Goal: Go to known website: Access a specific website the user already knows

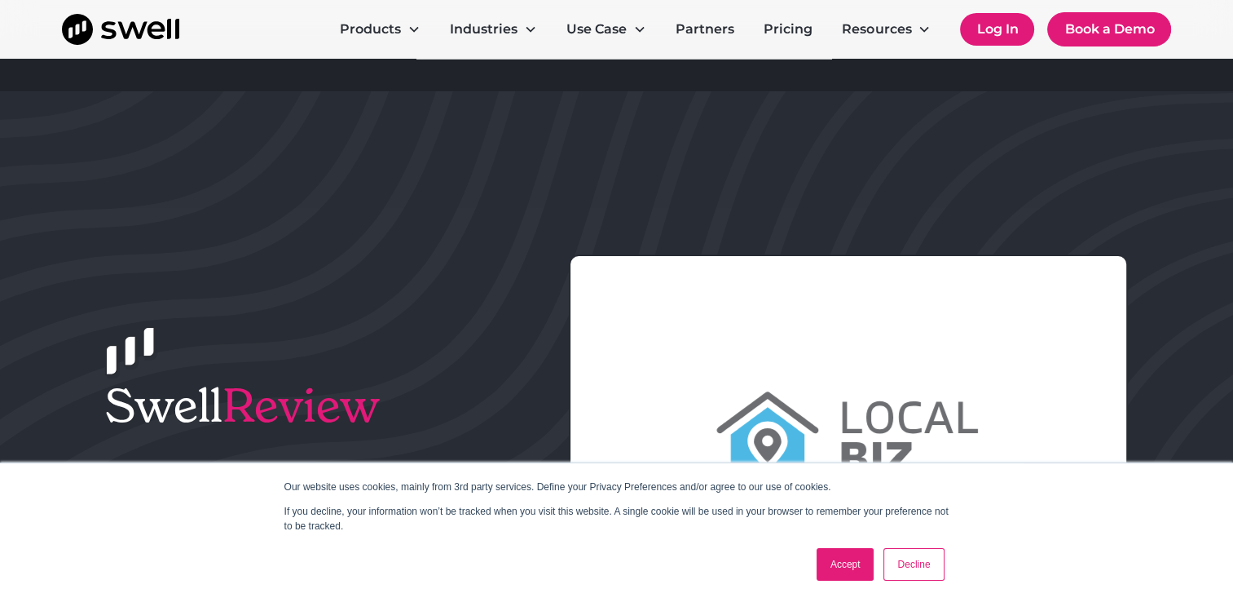
click at [991, 25] on link "Log In" at bounding box center [997, 29] width 74 height 33
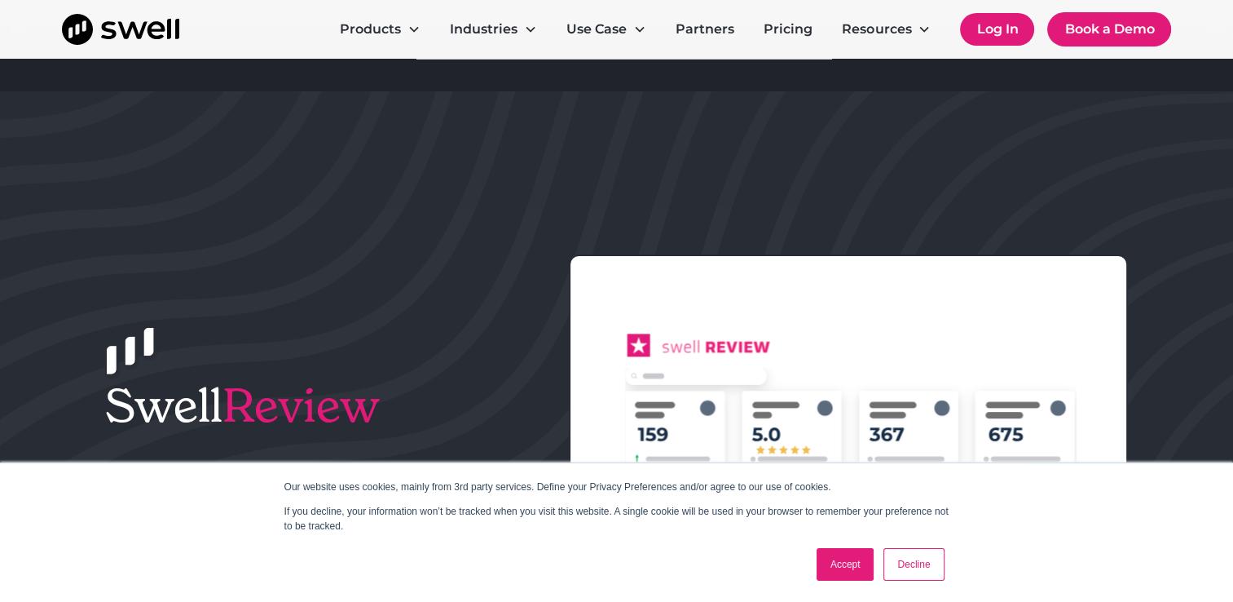
click at [991, 25] on link "Log In" at bounding box center [997, 29] width 74 height 33
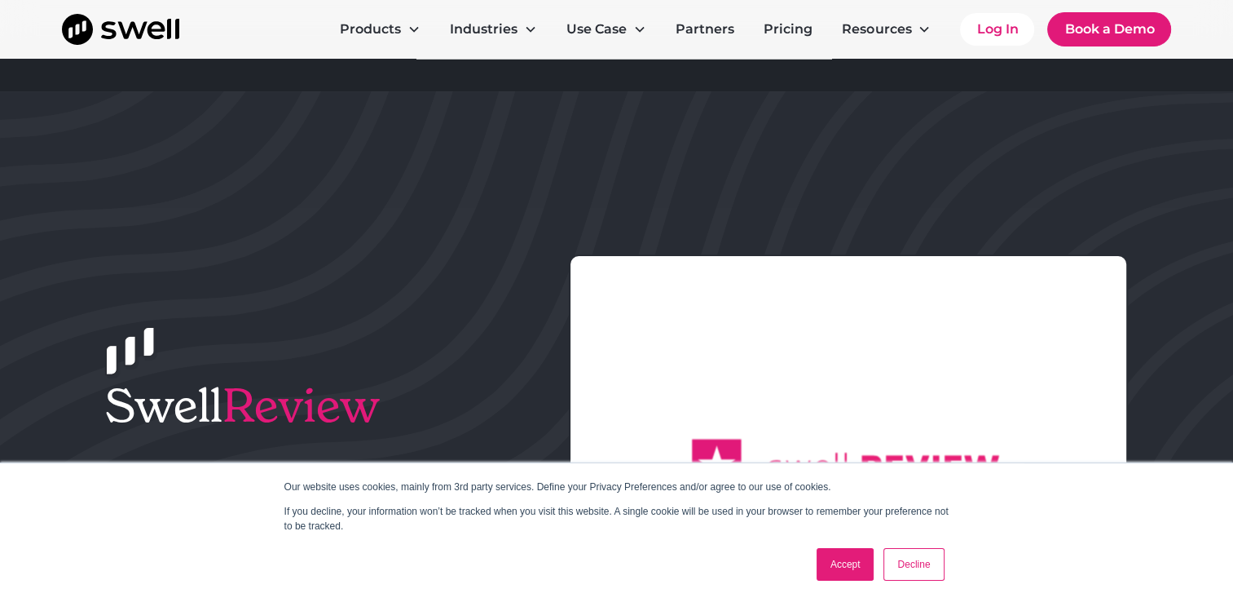
click at [857, 559] on link "Accept" at bounding box center [846, 564] width 58 height 33
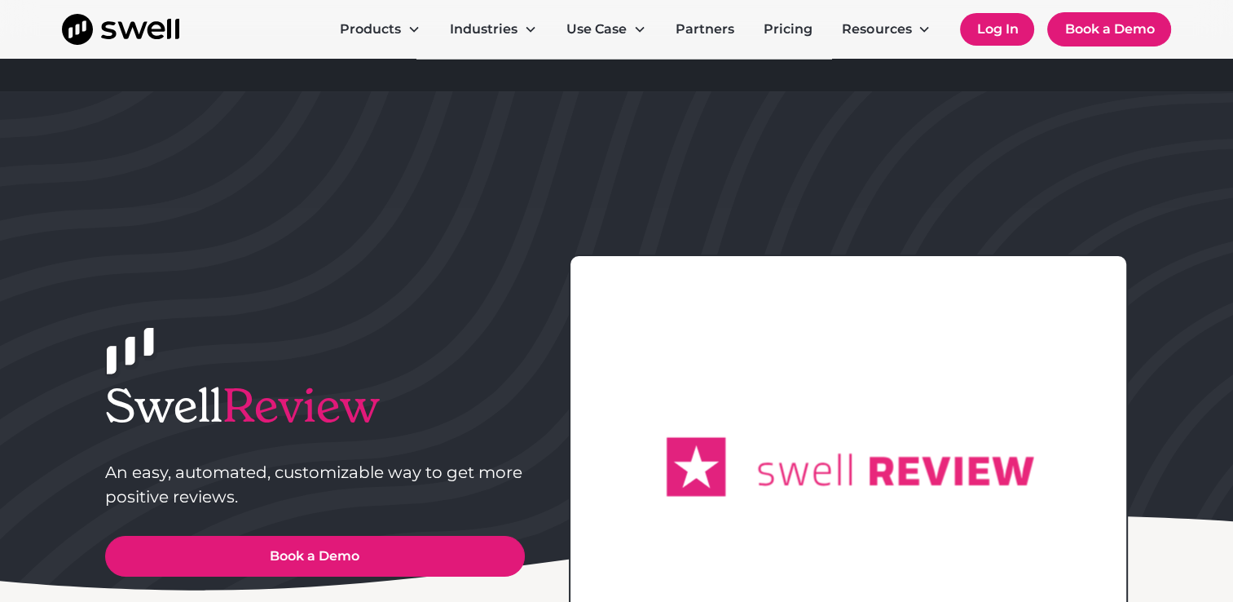
click at [998, 35] on link "Log In" at bounding box center [997, 29] width 74 height 33
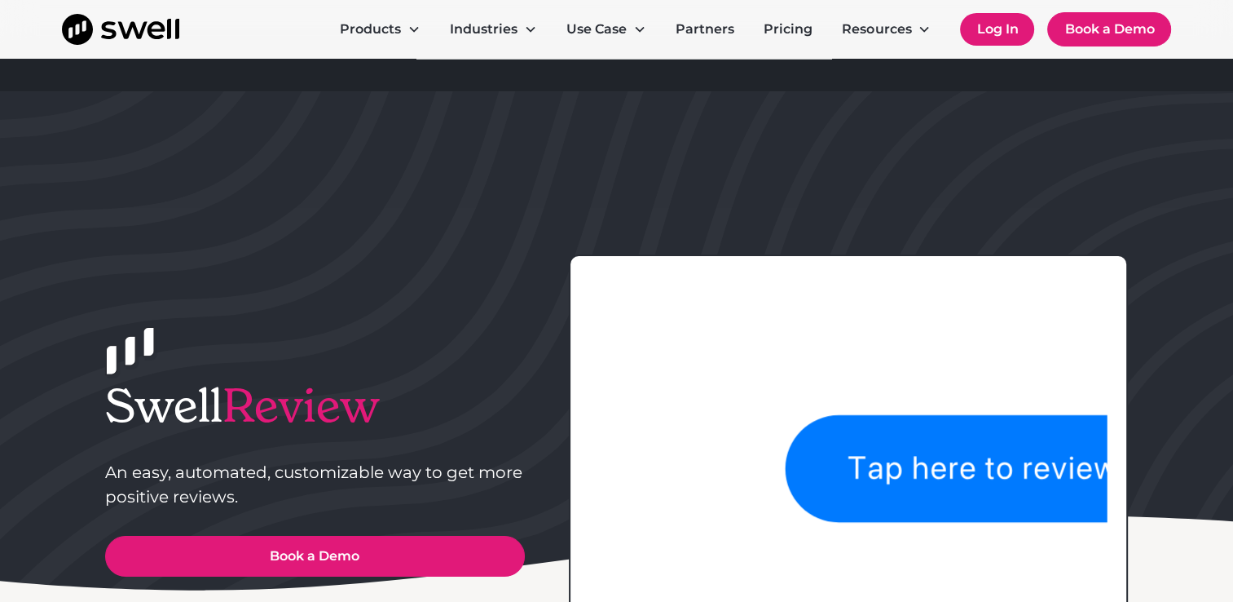
click at [998, 35] on link "Log In" at bounding box center [997, 29] width 74 height 33
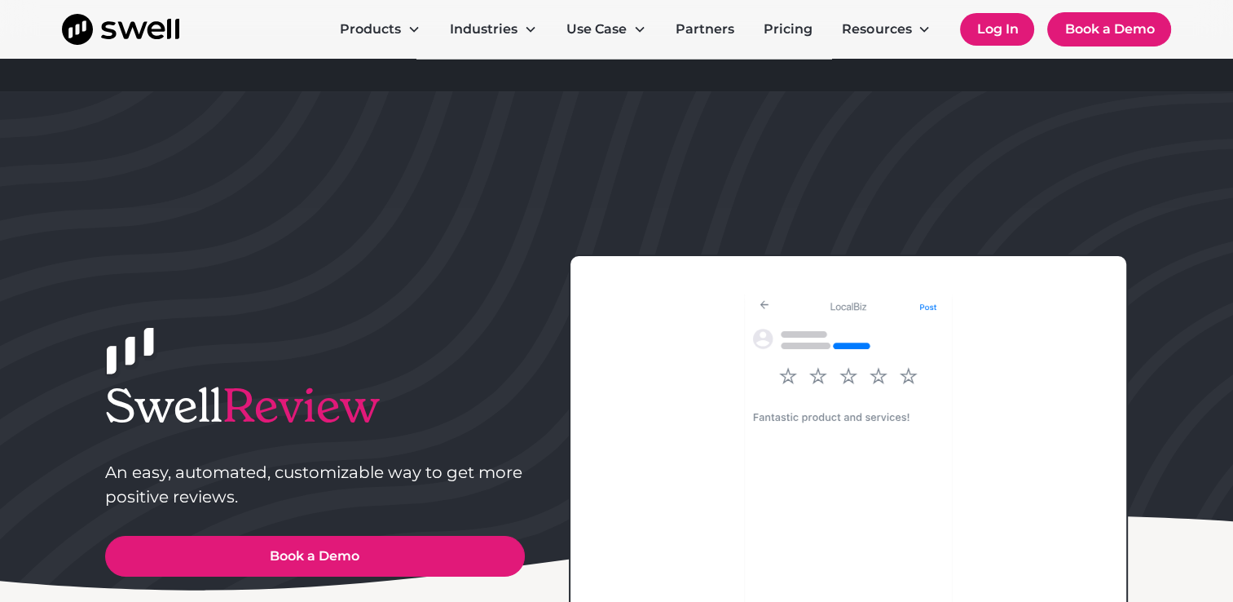
click at [978, 28] on link "Log In" at bounding box center [997, 29] width 74 height 33
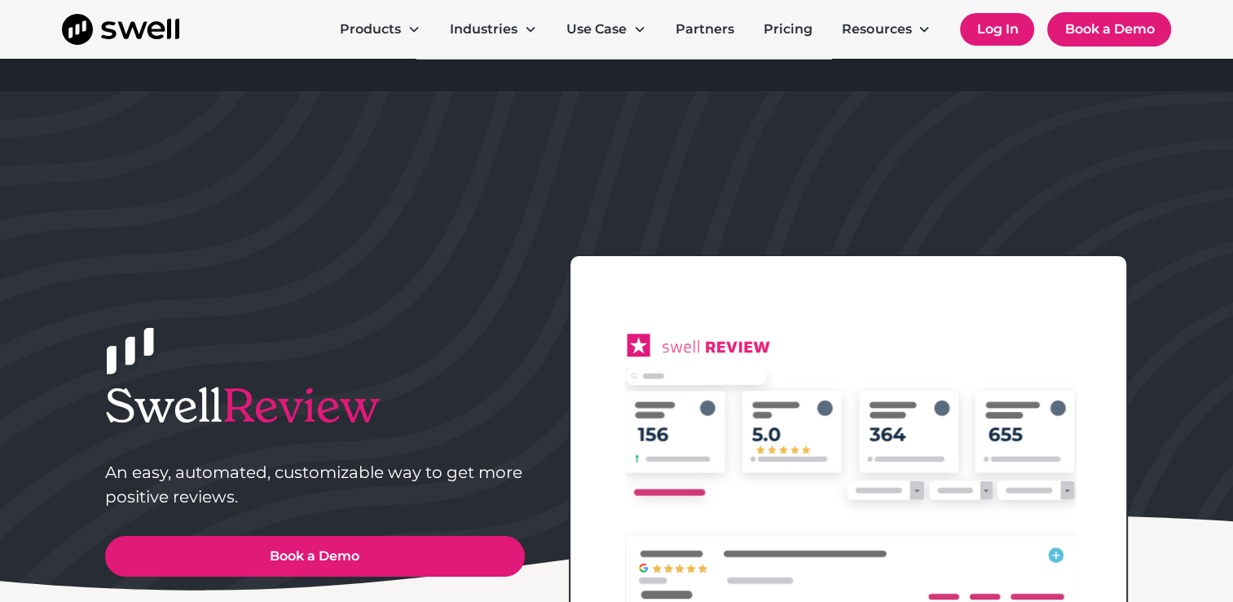
click at [1003, 25] on link "Log In" at bounding box center [997, 29] width 74 height 33
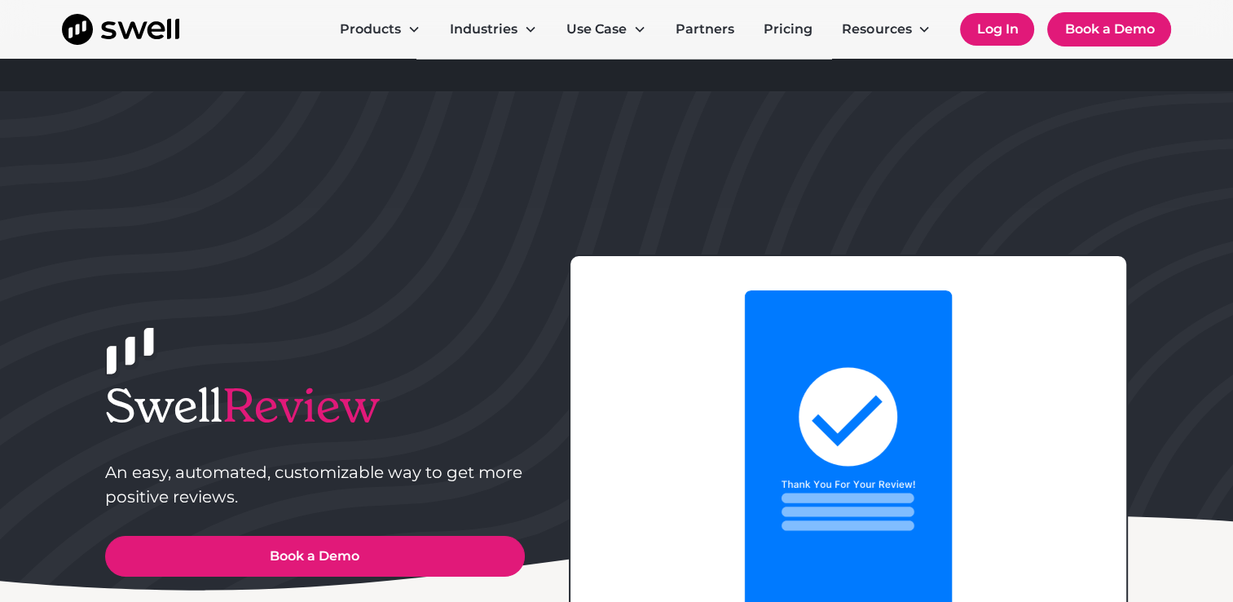
click at [991, 24] on link "Log In" at bounding box center [997, 29] width 74 height 33
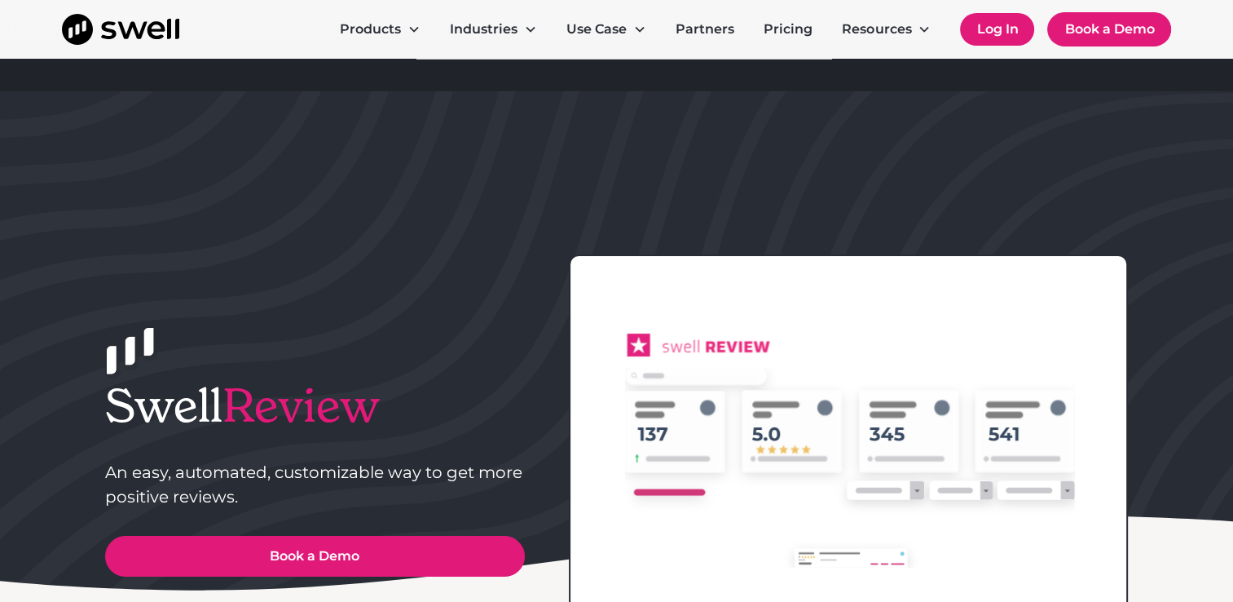
click at [991, 24] on link "Log In" at bounding box center [997, 29] width 74 height 33
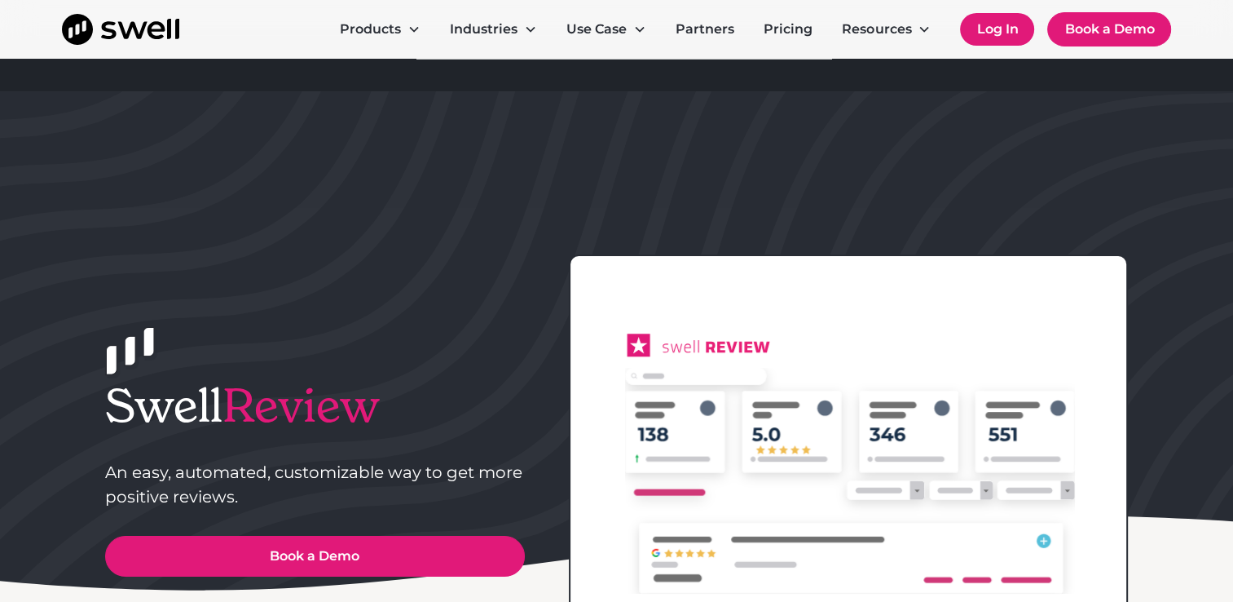
click at [991, 24] on link "Log In" at bounding box center [997, 29] width 74 height 33
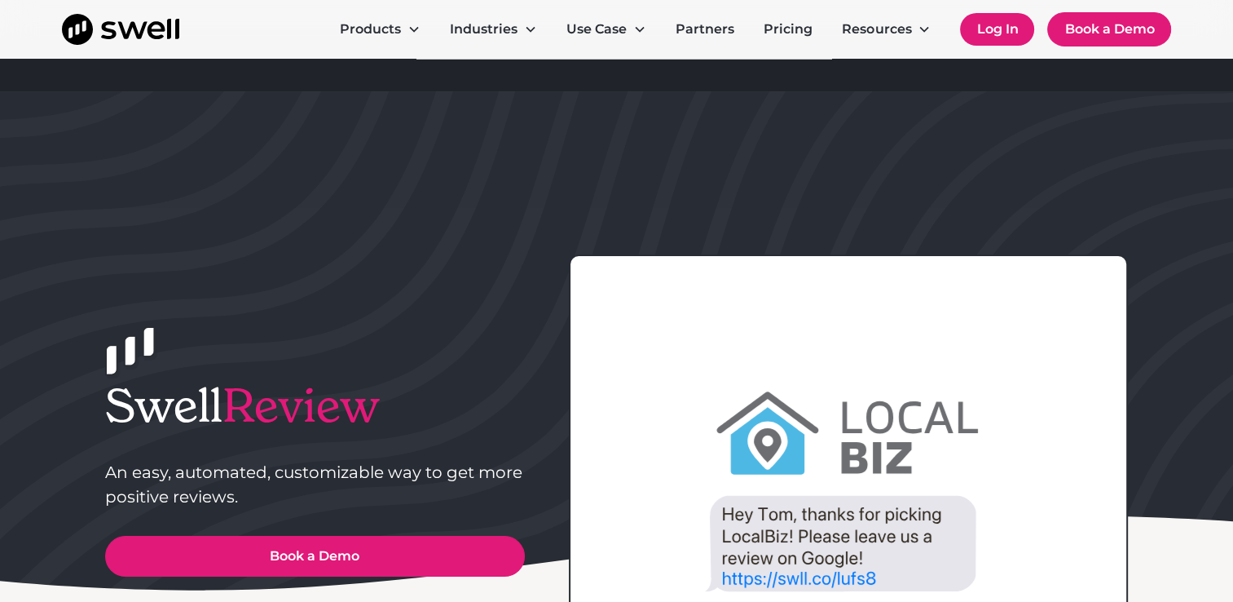
click at [998, 32] on link "Log In" at bounding box center [997, 29] width 74 height 33
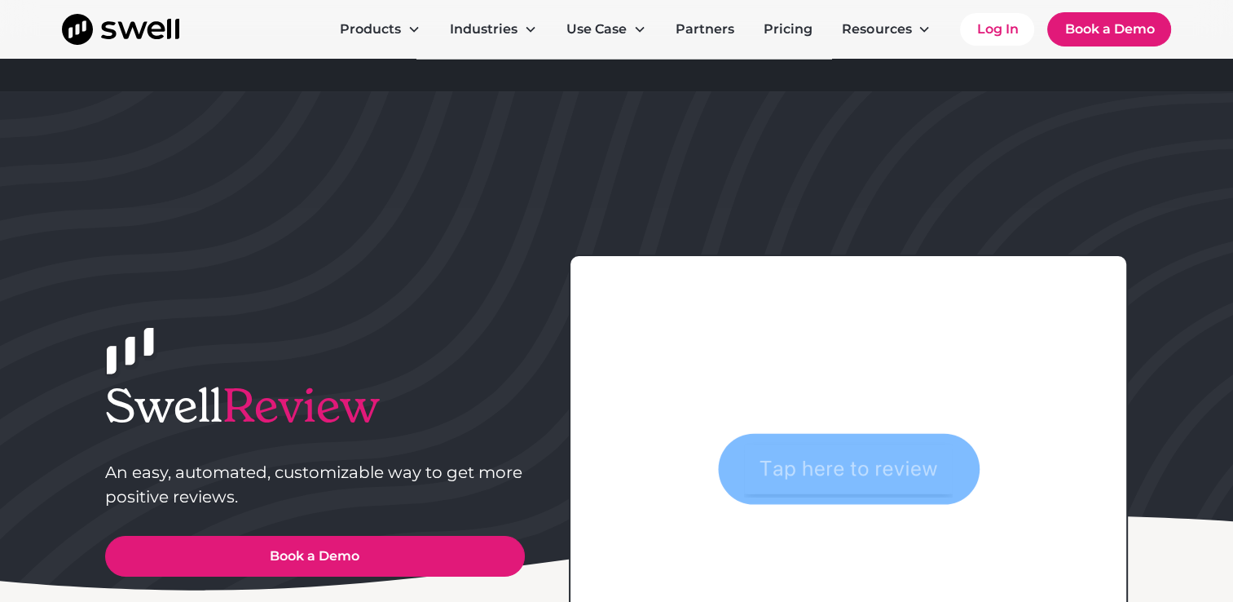
click at [780, 442] on icon at bounding box center [849, 469] width 262 height 71
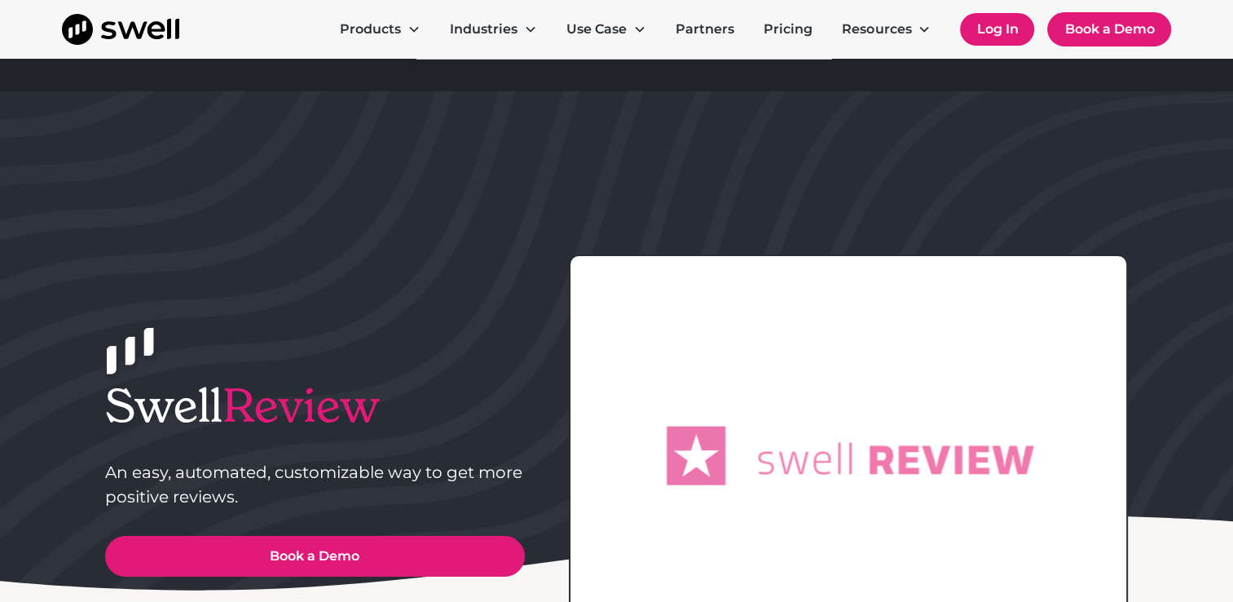
click at [991, 31] on link "Log In" at bounding box center [997, 29] width 74 height 33
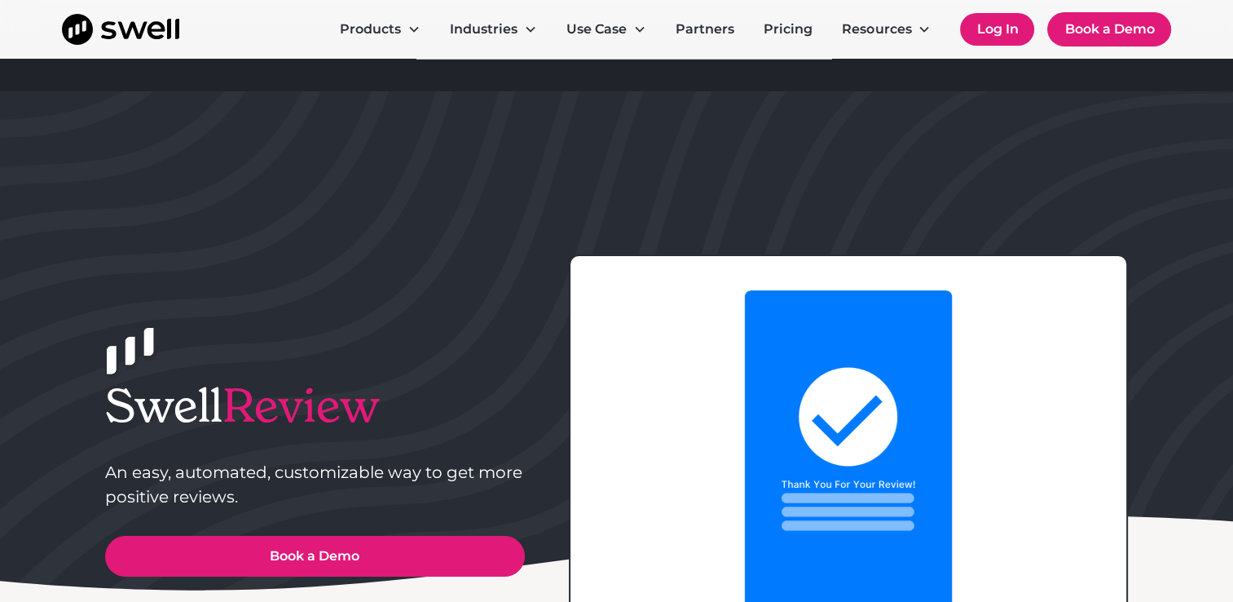
click at [989, 33] on link "Log In" at bounding box center [997, 29] width 74 height 33
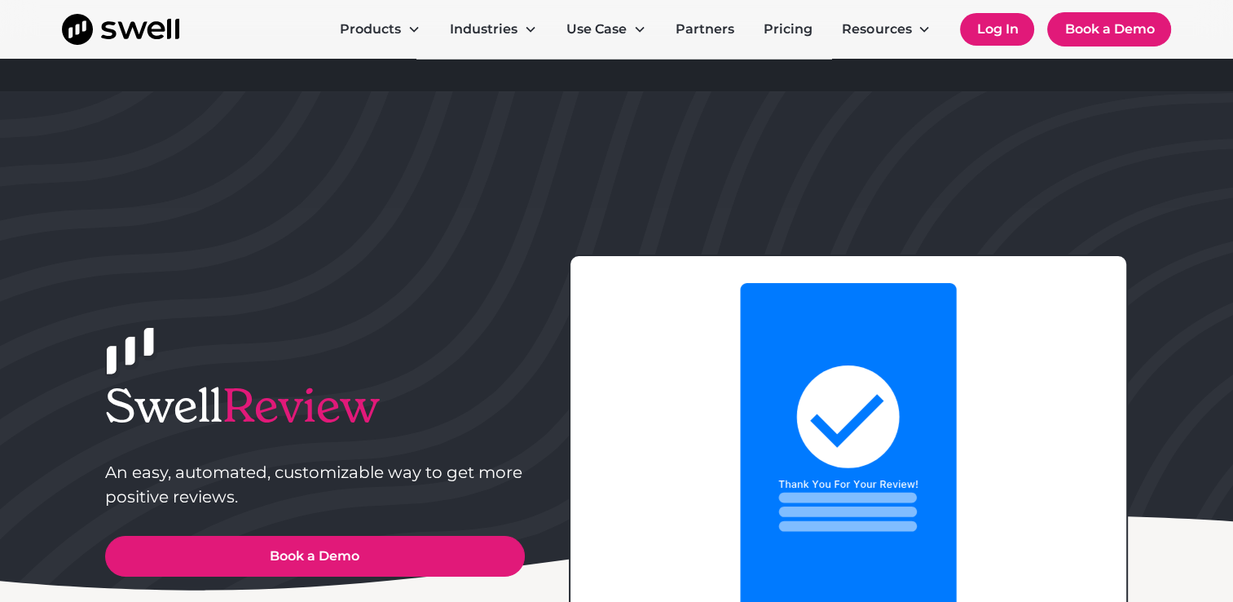
click at [989, 33] on link "Log In" at bounding box center [997, 29] width 74 height 33
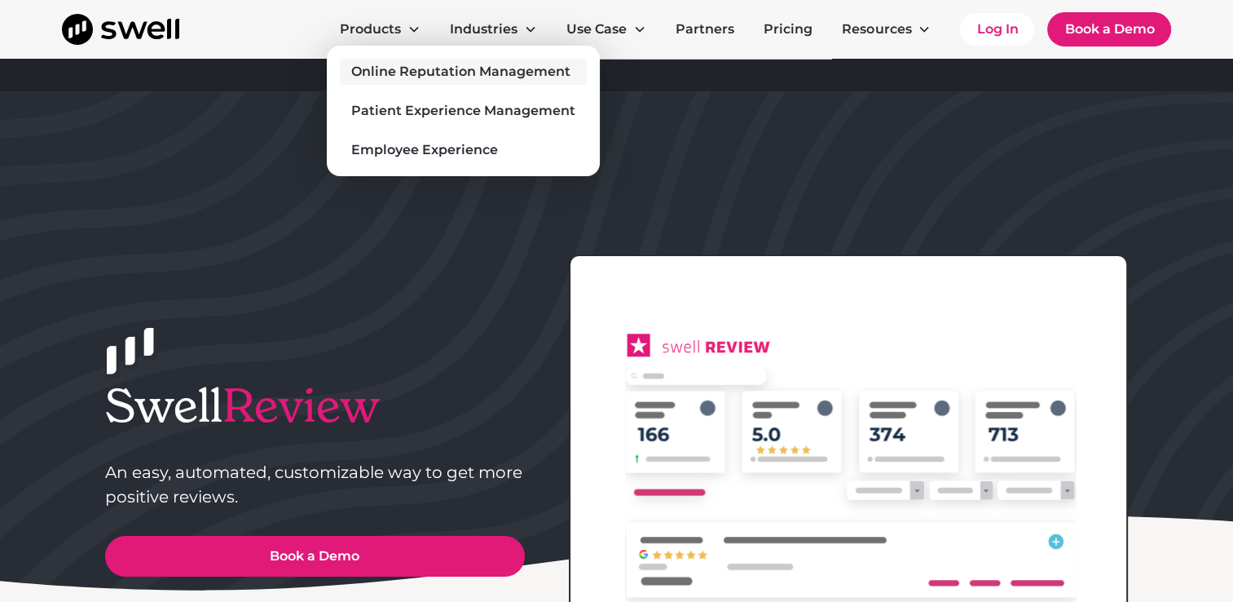
click at [409, 68] on div "Online Reputation Management" at bounding box center [460, 72] width 219 height 20
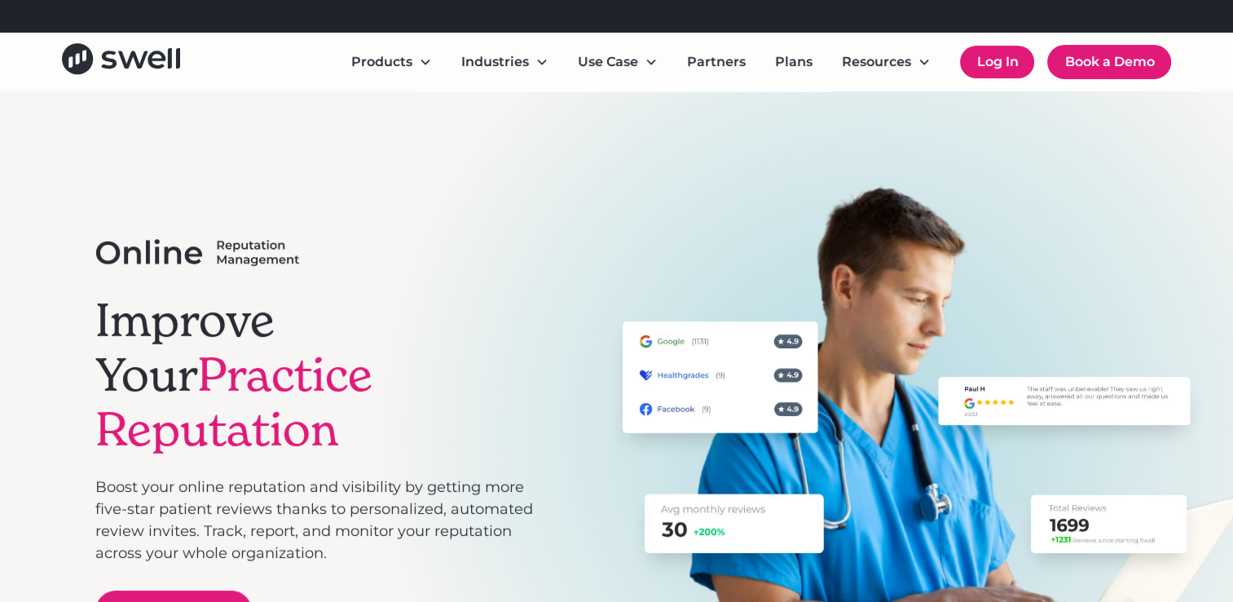
click at [986, 64] on link "Log In" at bounding box center [997, 62] width 74 height 33
